Goal: Task Accomplishment & Management: Manage account settings

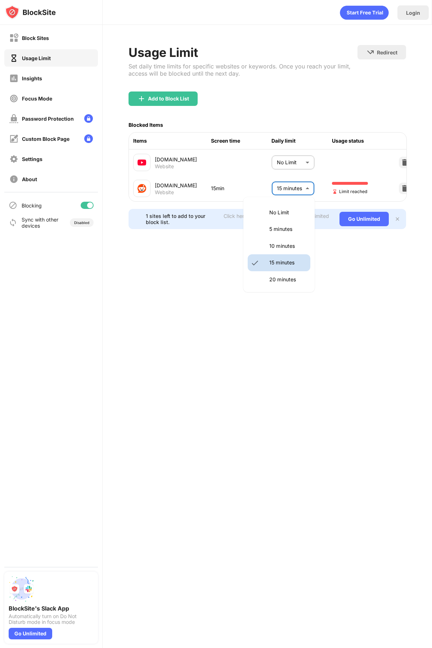
click at [306, 190] on body "Block Sites Usage Limit Insights Focus Mode Password Protection Custom Block Pa…" at bounding box center [216, 324] width 432 height 648
click at [281, 213] on p "No Limit" at bounding box center [287, 213] width 37 height 8
type input "********"
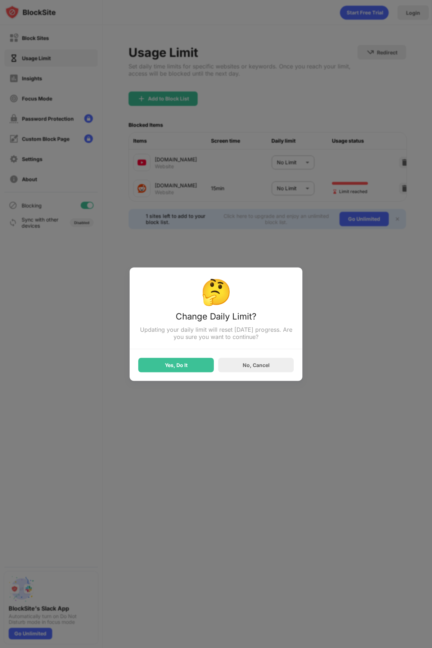
click at [181, 361] on div "Yes, Do It" at bounding box center [176, 365] width 76 height 14
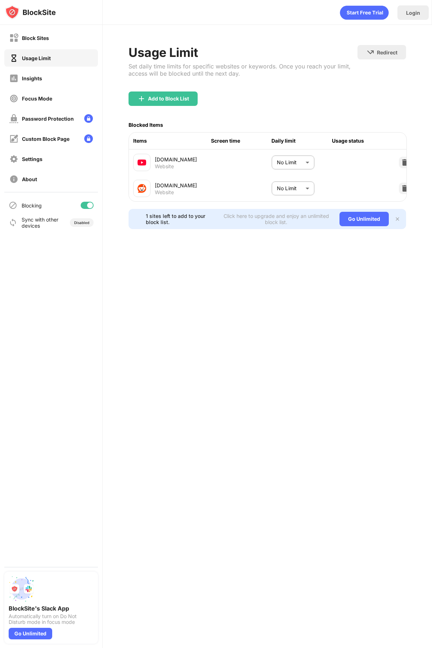
click at [284, 167] on body "Block Sites Usage Limit Insights Focus Mode Password Protection Custom Block Pa…" at bounding box center [216, 324] width 432 height 648
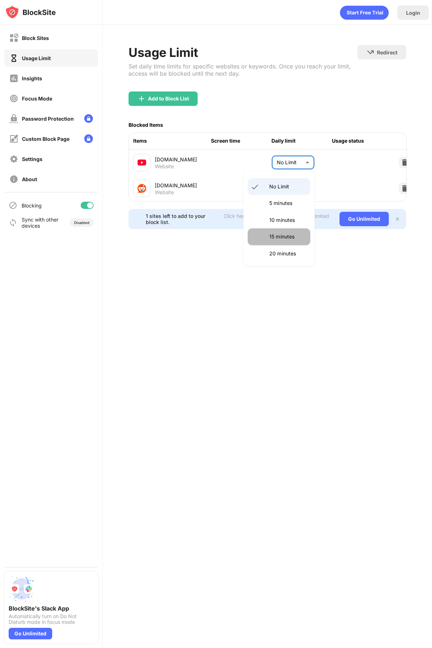
click at [278, 230] on li "15 minutes" at bounding box center [279, 236] width 63 height 17
click at [290, 160] on body "Block Sites Usage Limit Insights Focus Mode Password Protection Custom Block Pa…" at bounding box center [216, 324] width 432 height 648
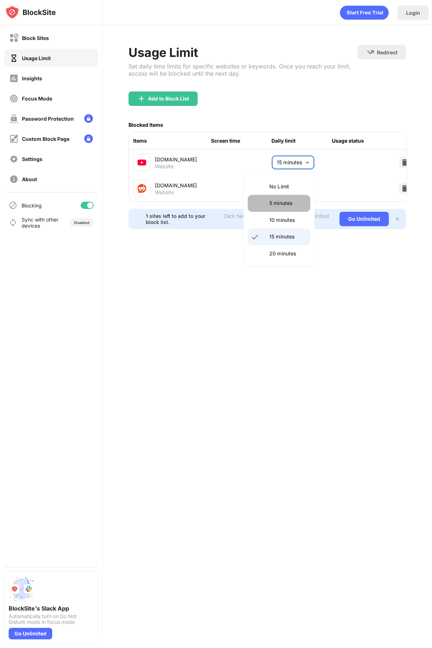
click at [284, 197] on li "5 minutes" at bounding box center [279, 203] width 63 height 17
type input "*"
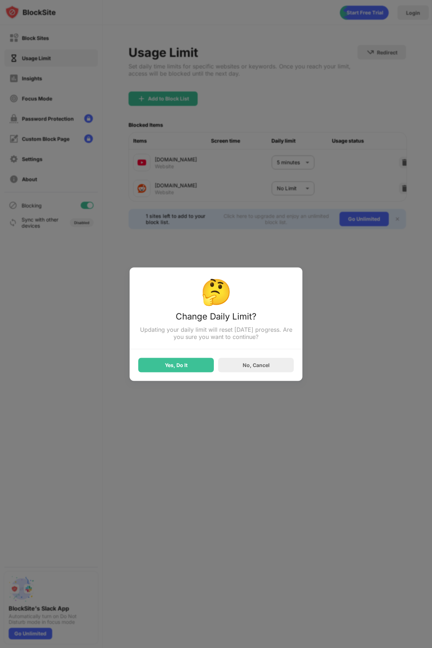
click at [203, 365] on div "Yes, Do It" at bounding box center [176, 365] width 76 height 14
